Goal: Task Accomplishment & Management: Use online tool/utility

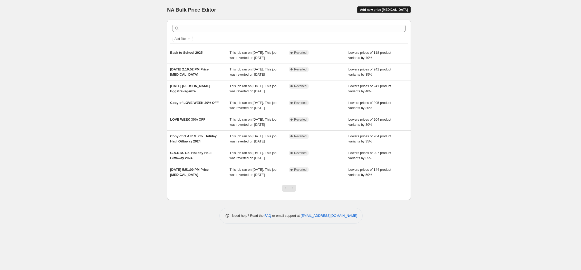
click at [378, 11] on button "Add new price [MEDICAL_DATA]" at bounding box center [384, 9] width 54 height 7
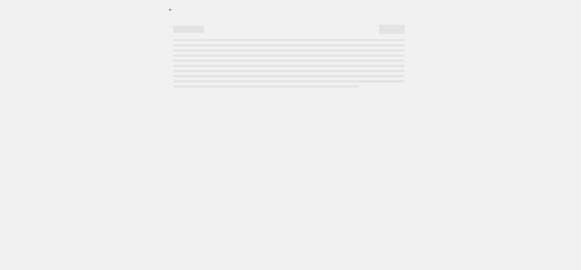
select select "percentage"
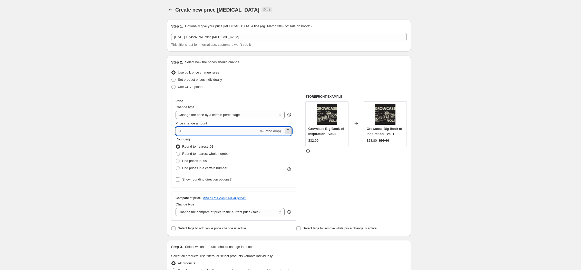
click at [183, 128] on input "-10" at bounding box center [217, 131] width 83 height 8
type input "-20"
click at [77, 94] on div "Create new price change job. This page is ready Create new price change job Dra…" at bounding box center [289, 257] width 578 height 515
click at [195, 114] on select "Change the price to a certain amount Change the price by a certain amount Chang…" at bounding box center [230, 115] width 109 height 8
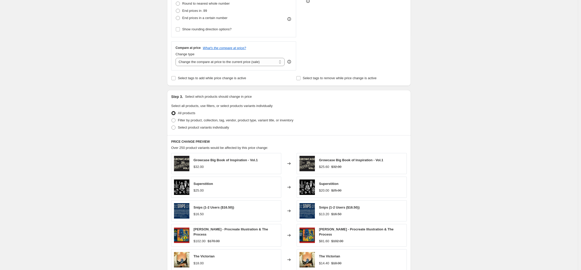
scroll to position [151, 0]
click at [176, 120] on span at bounding box center [173, 119] width 4 height 4
click at [172, 118] on input "Filter by product, collection, tag, vendor, product type, variant title, or inv…" at bounding box center [171, 117] width 0 height 0
radio input "true"
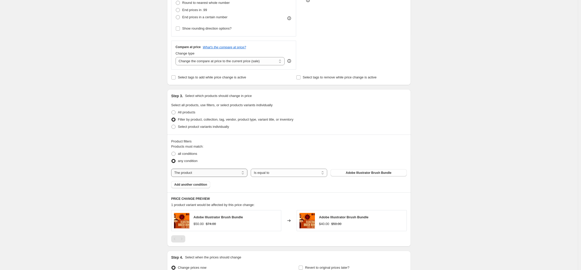
click at [206, 169] on select "The product The product's collection The product's tag The product's vendor The…" at bounding box center [209, 172] width 76 height 8
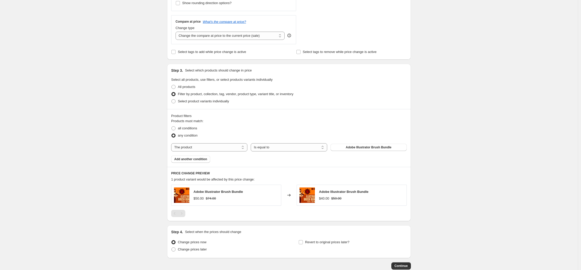
scroll to position [171, 0]
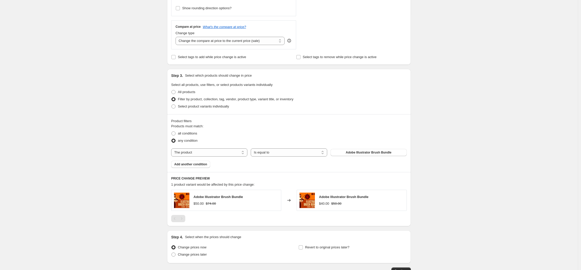
click at [138, 147] on div "Create new price change job. This page is ready Create new price change job Dra…" at bounding box center [289, 67] width 578 height 476
click at [189, 150] on select "The product The product's collection The product's tag The product's vendor The…" at bounding box center [209, 152] width 76 height 8
select select "collection"
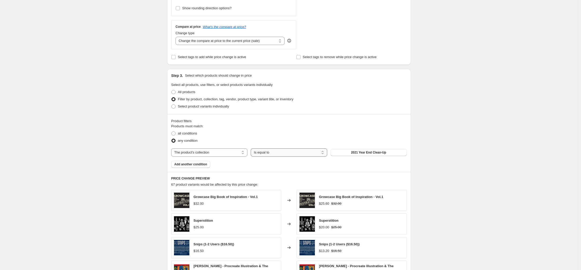
click at [265, 154] on select "Is equal to Is not equal to" at bounding box center [289, 152] width 76 height 8
click at [366, 150] on button "2021 Year End Clean-Up" at bounding box center [369, 152] width 76 height 7
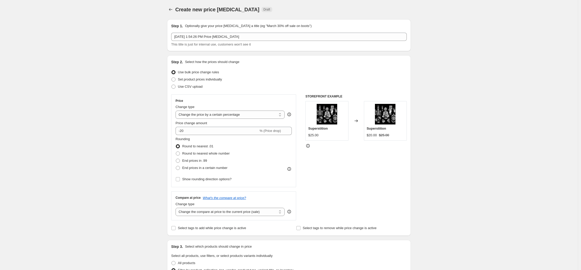
scroll to position [0, 0]
click at [174, 227] on input "Select tags to add while price change is active" at bounding box center [173, 228] width 4 height 4
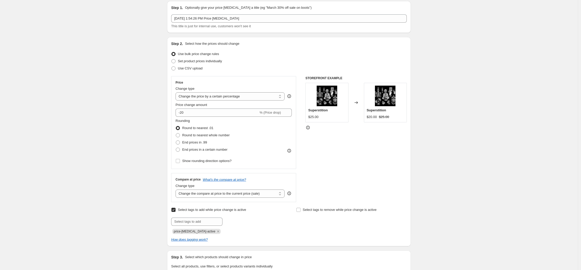
scroll to position [24, 0]
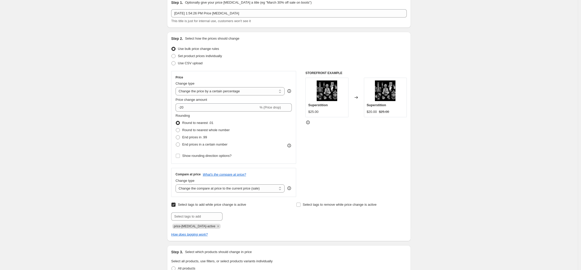
click at [175, 203] on input "Select tags to add while price change is active" at bounding box center [173, 204] width 4 height 4
checkbox input "false"
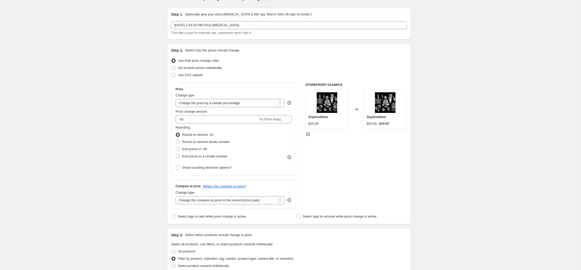
click at [153, 176] on div "Create new price change job. This page is ready Create new price change job Dra…" at bounding box center [289, 275] width 578 height 574
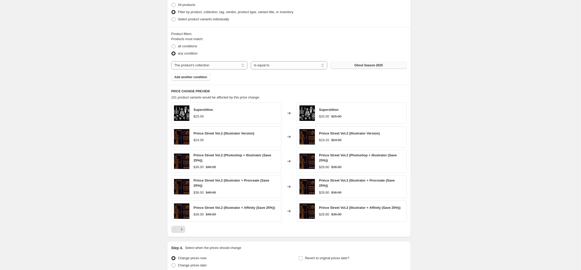
scroll to position [306, 0]
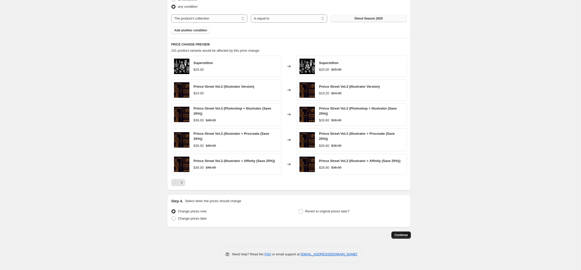
click at [407, 233] on span "Continue" at bounding box center [401, 235] width 13 height 4
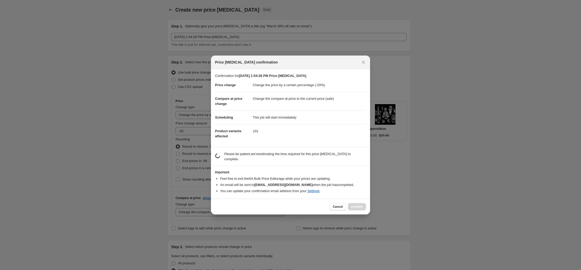
scroll to position [0, 0]
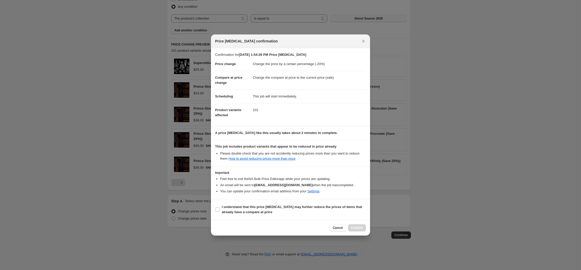
click at [214, 208] on section "I understand that this price change job may further reduce the prices of items …" at bounding box center [290, 209] width 159 height 21
click at [218, 209] on input "I understand that this price change job may further reduce the prices of items …" at bounding box center [217, 209] width 4 height 4
checkbox input "true"
click at [358, 226] on span "Confirm" at bounding box center [357, 227] width 12 height 4
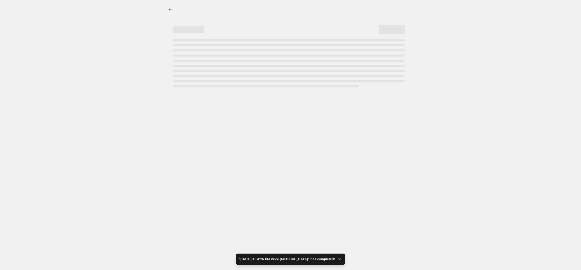
select select "percentage"
select select "collection"
